Goal: Navigation & Orientation: Go to known website

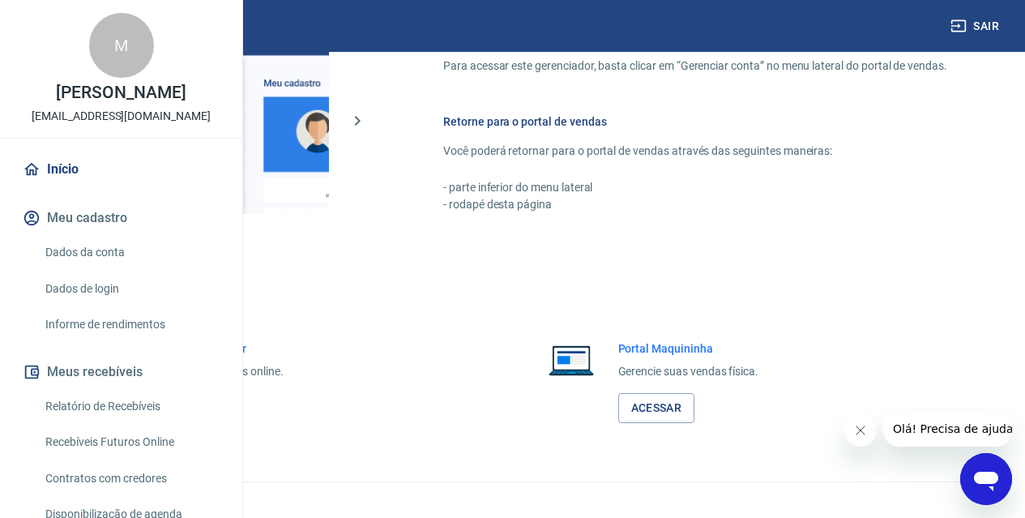
scroll to position [812, 0]
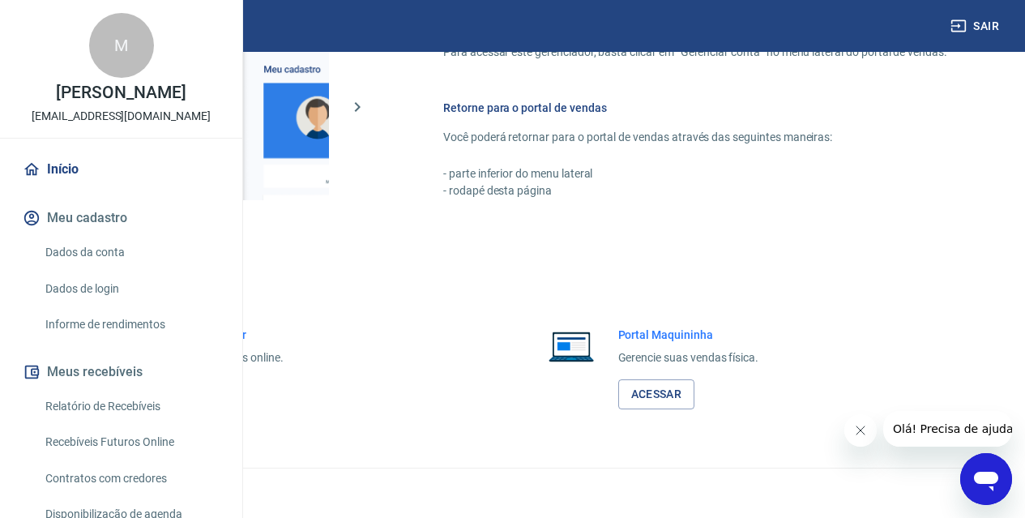
click at [216, 384] on link "Acessar" at bounding box center [177, 394] width 77 height 30
